Goal: Contribute content

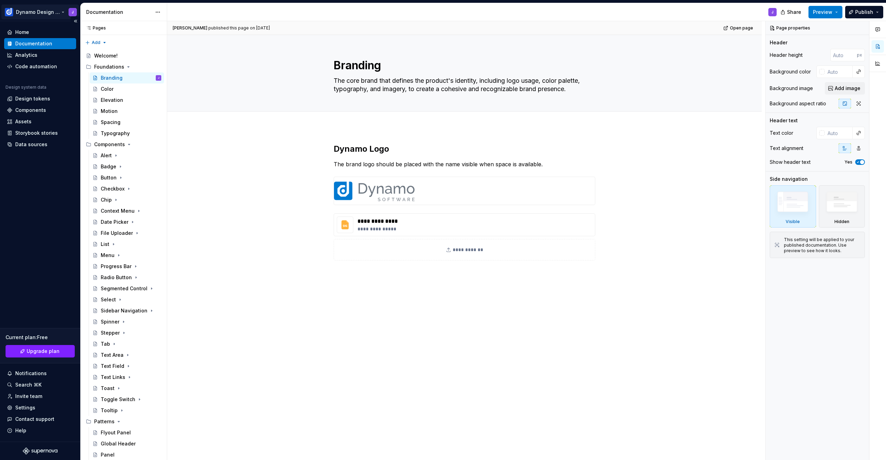
click at [62, 13] on html "Dynamo Design System J Home Documentation Analytics Code automation Design syst…" at bounding box center [443, 230] width 886 height 460
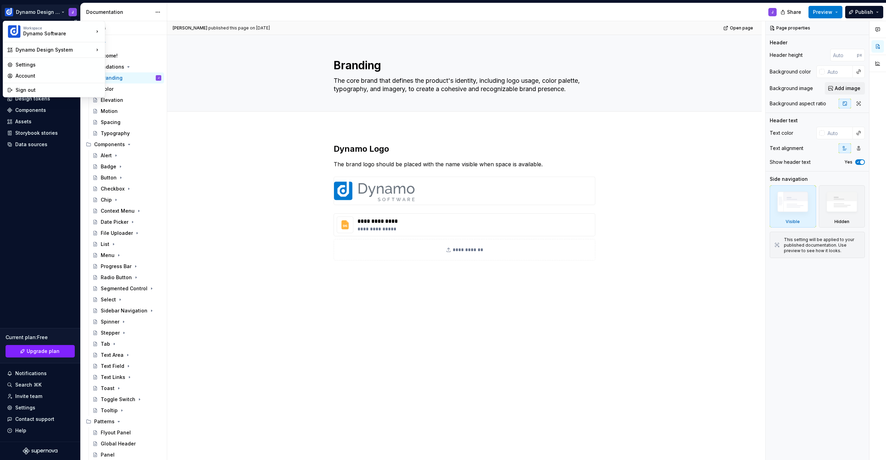
click at [37, 230] on html "Dynamo Design System J Home Documentation Analytics Code automation Design syst…" at bounding box center [443, 230] width 886 height 460
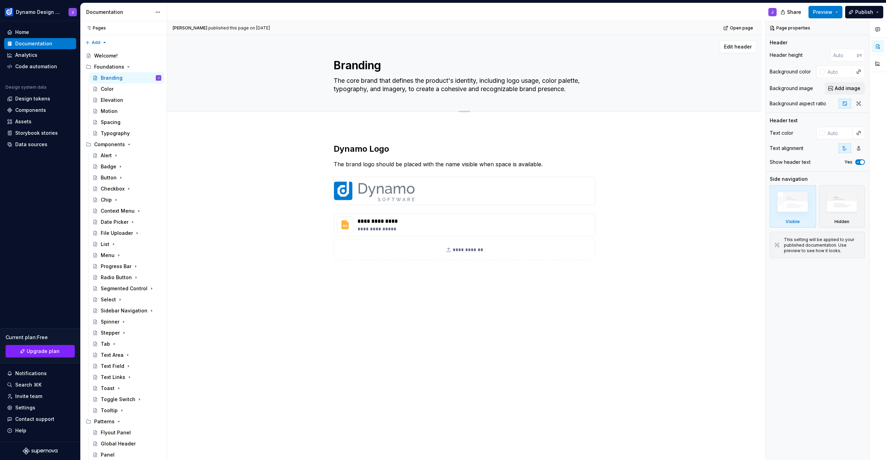
type textarea "*"
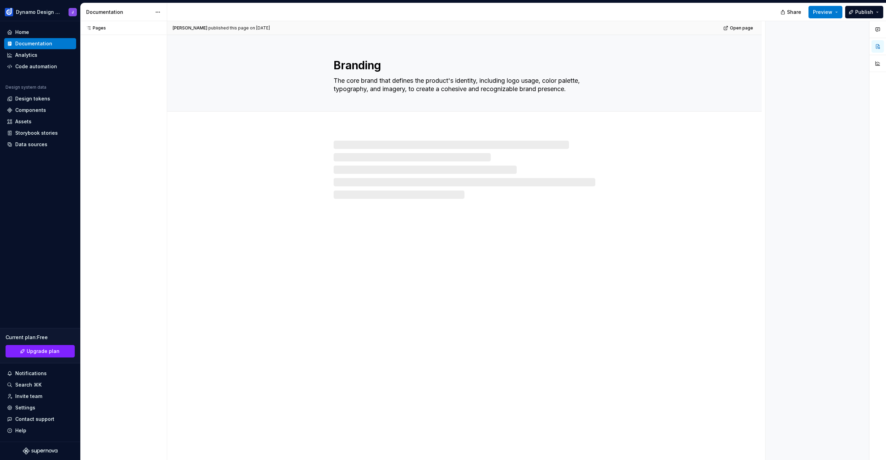
type textarea "*"
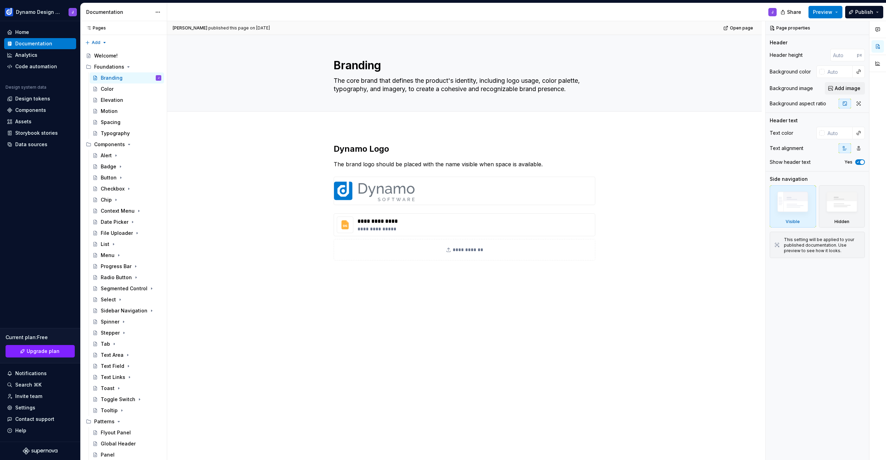
type textarea "*"
